Goal: Information Seeking & Learning: Learn about a topic

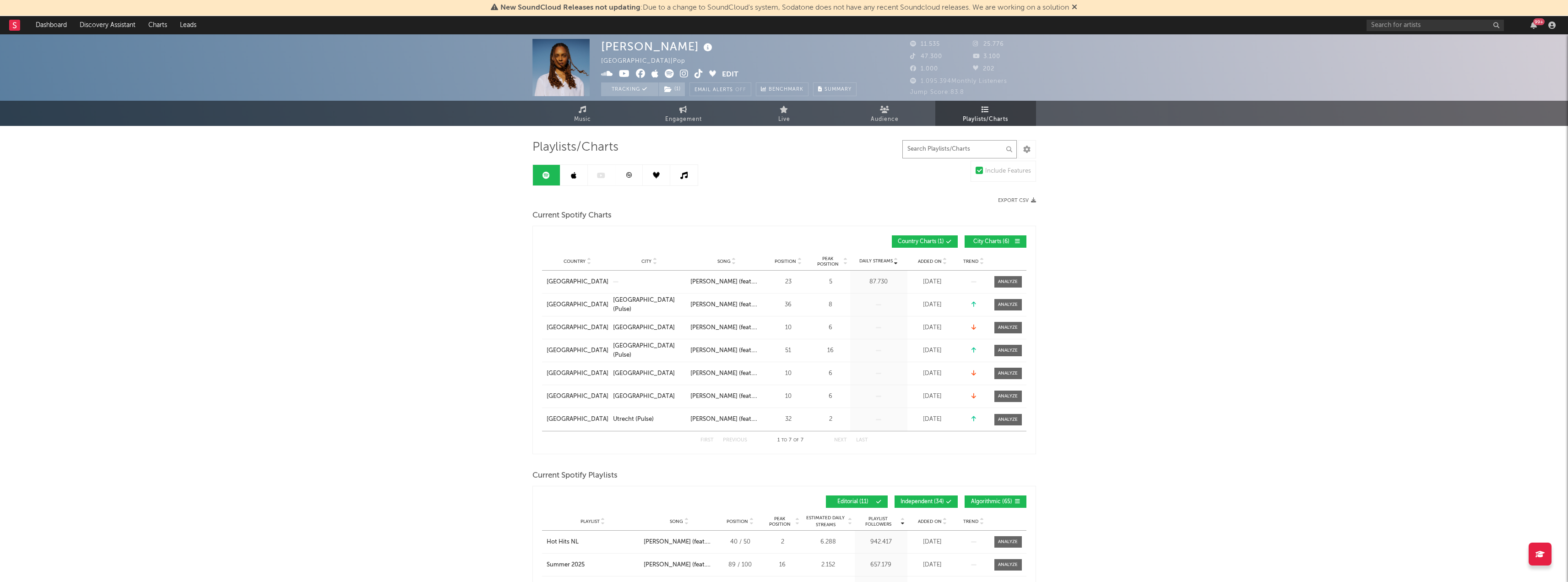
click at [932, 149] on input "text" at bounding box center [959, 149] width 114 height 18
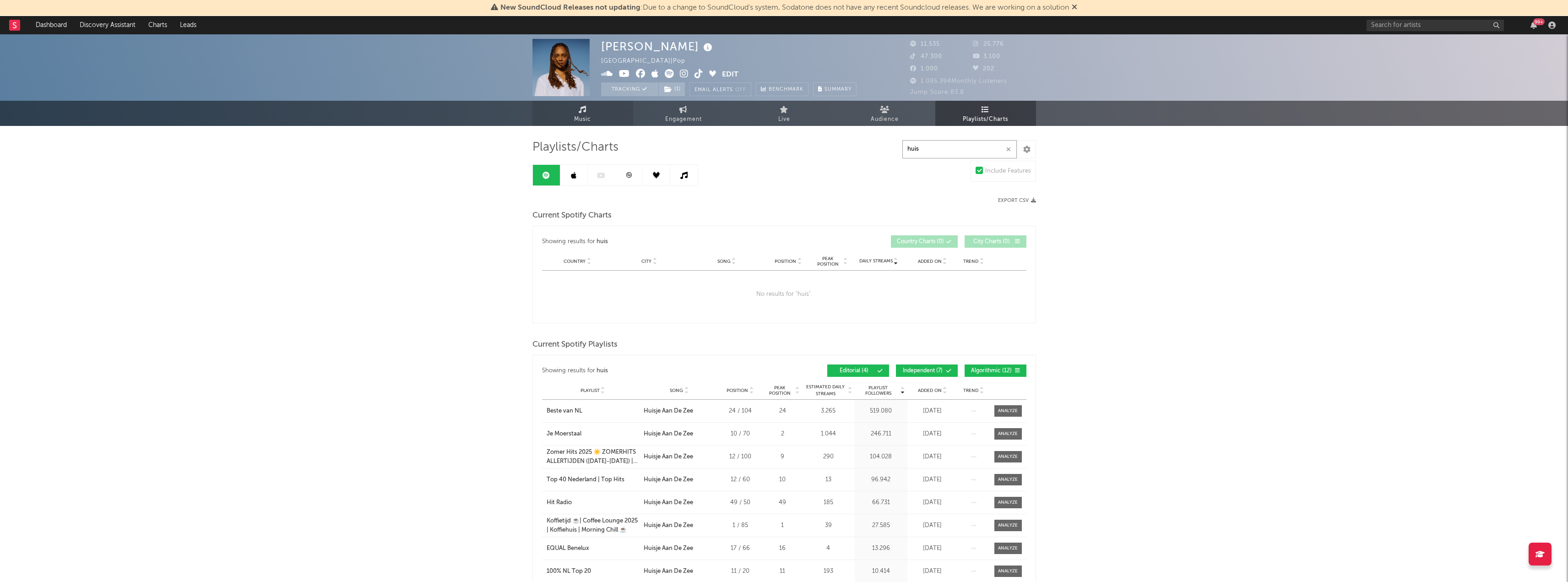
type input "huis"
click at [597, 111] on link "Music" at bounding box center [583, 113] width 100 height 25
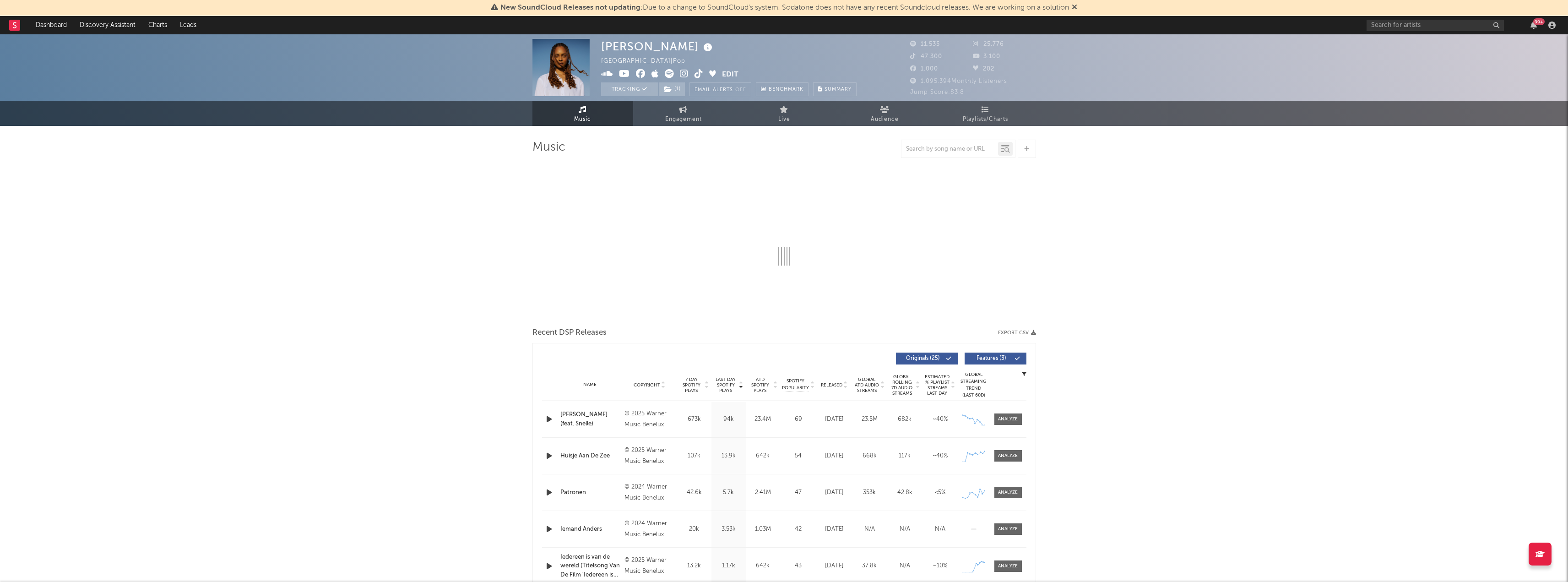
select select "6m"
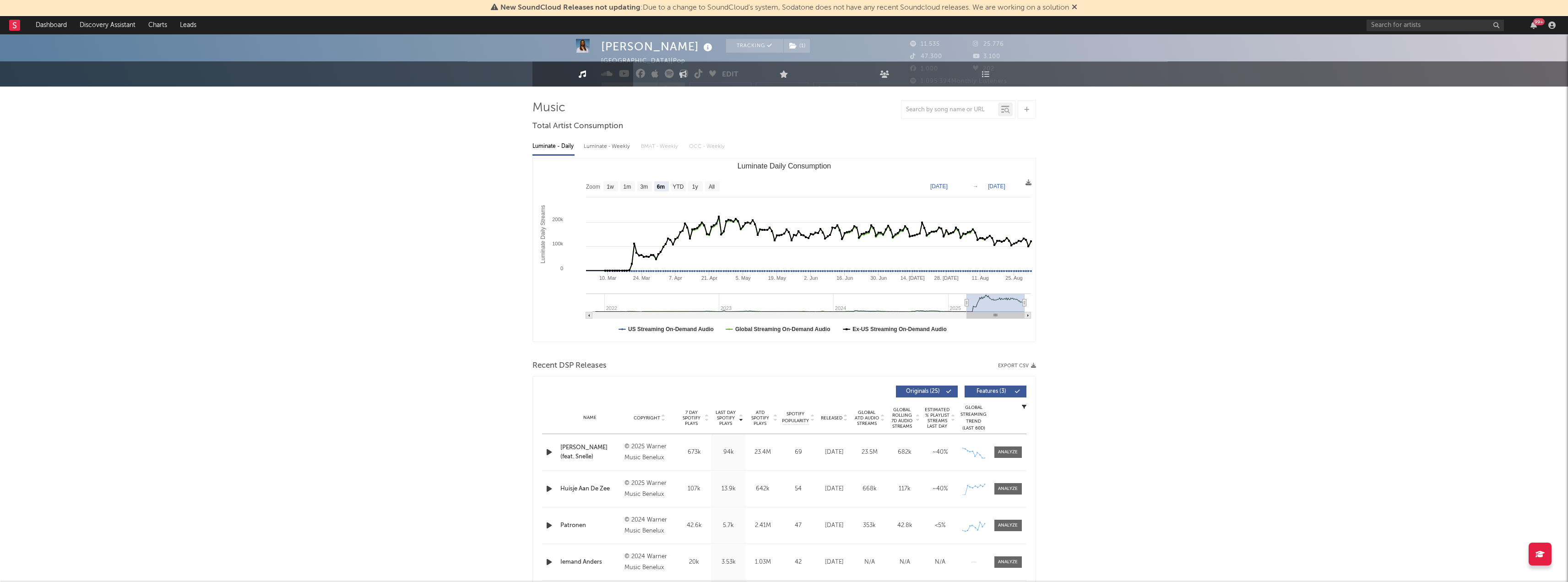
scroll to position [91, 0]
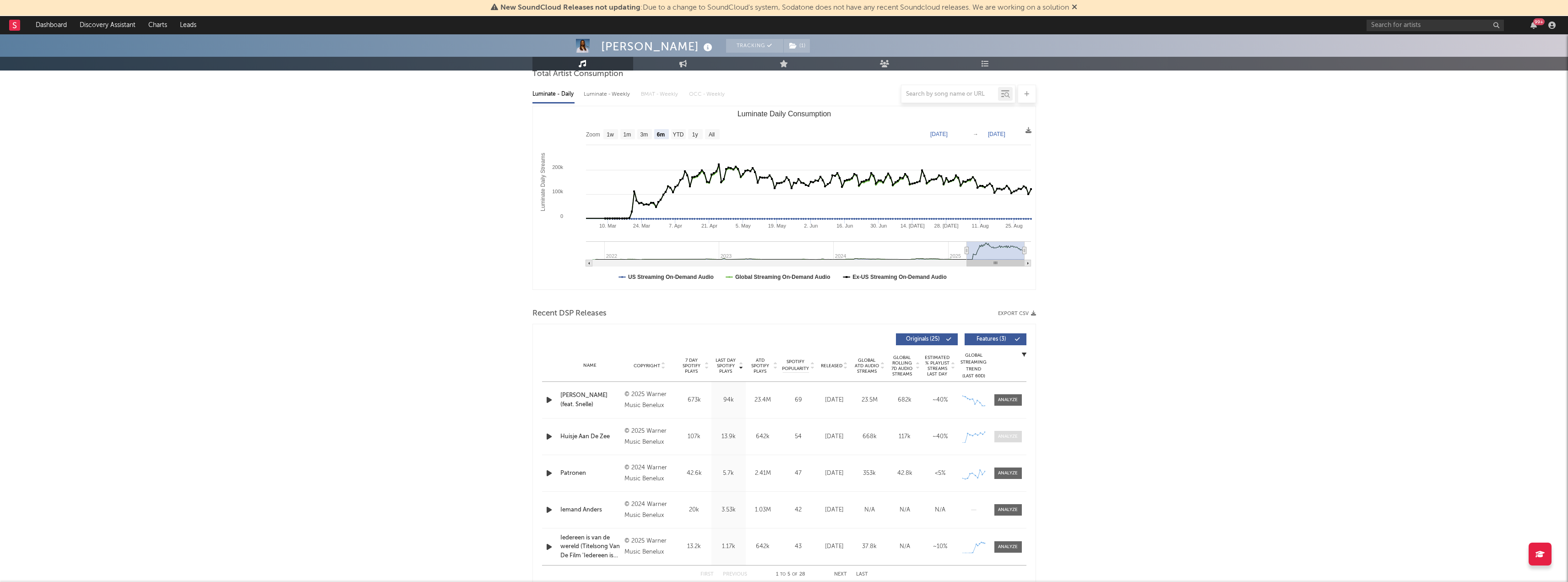
click at [1013, 433] on span at bounding box center [1008, 436] width 27 height 12
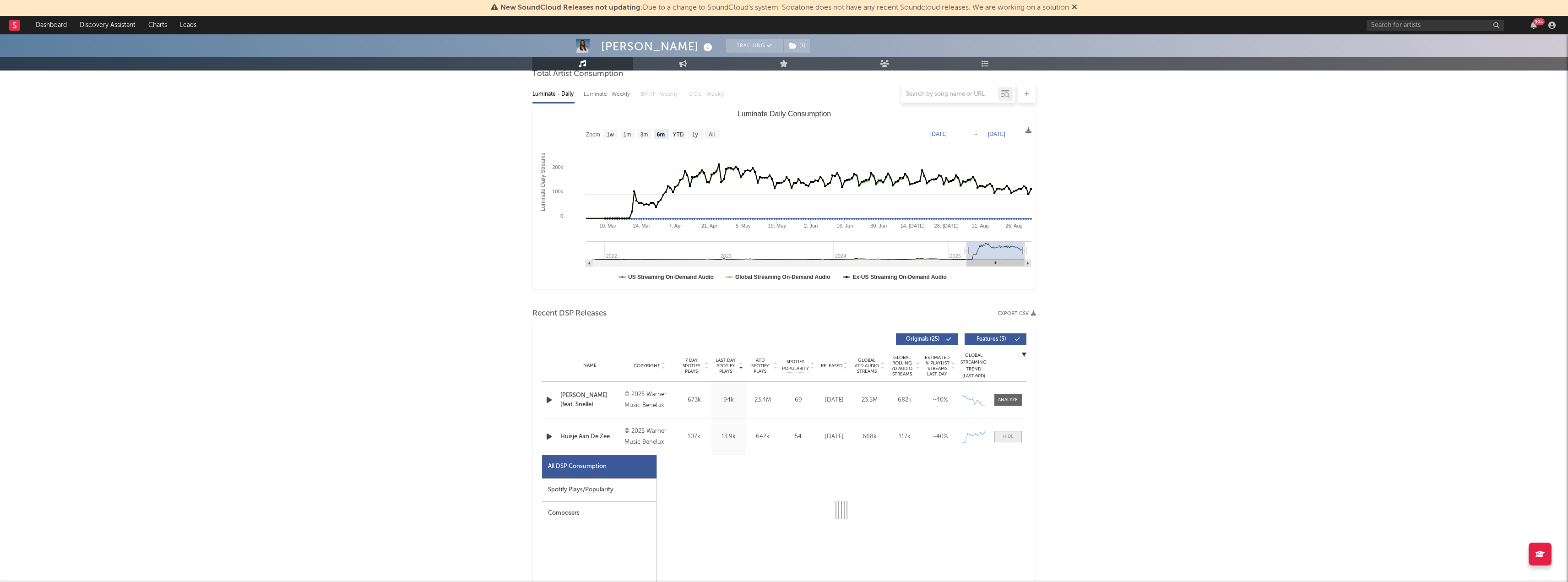
select select "1w"
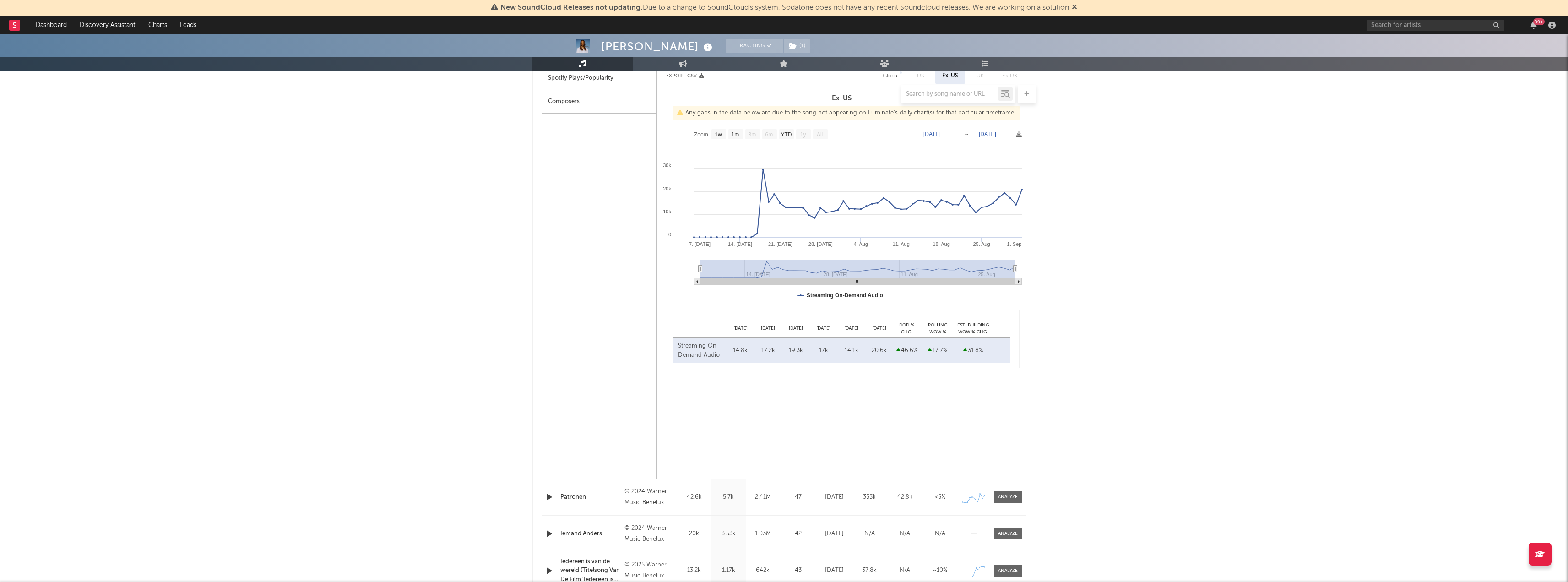
scroll to position [503, 0]
